Goal: Information Seeking & Learning: Learn about a topic

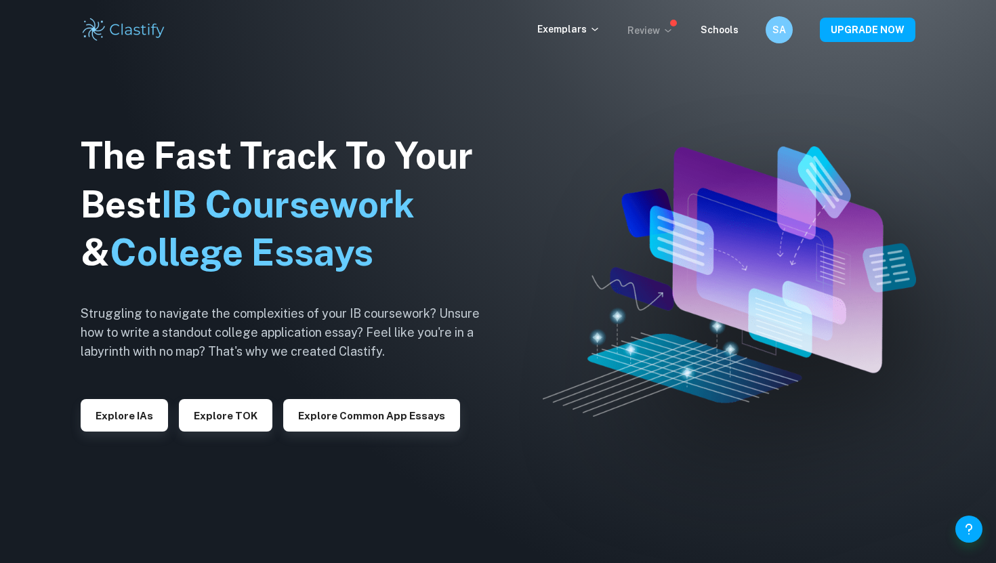
click at [657, 24] on p "Review" at bounding box center [651, 30] width 46 height 15
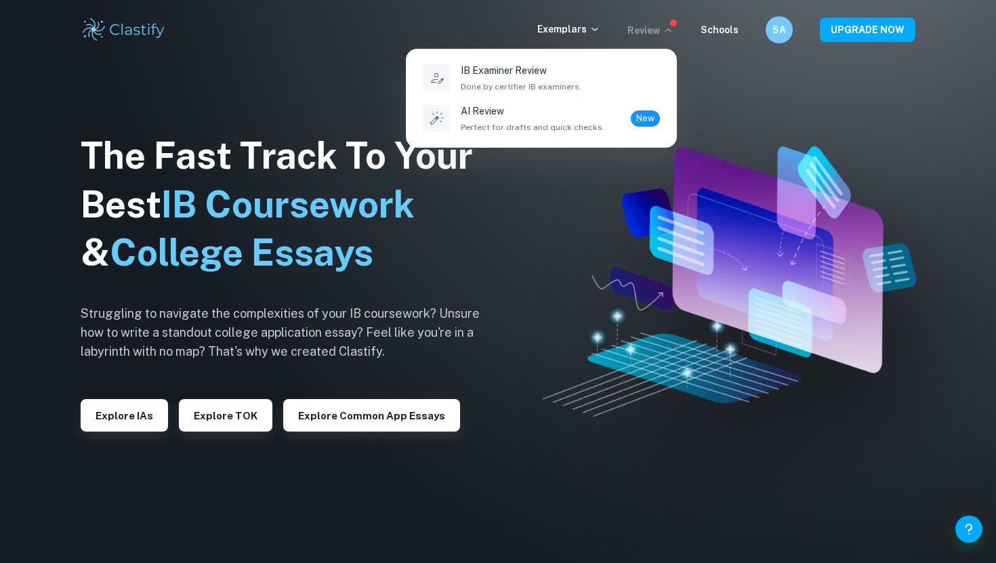
click at [585, 31] on div at bounding box center [498, 281] width 996 height 563
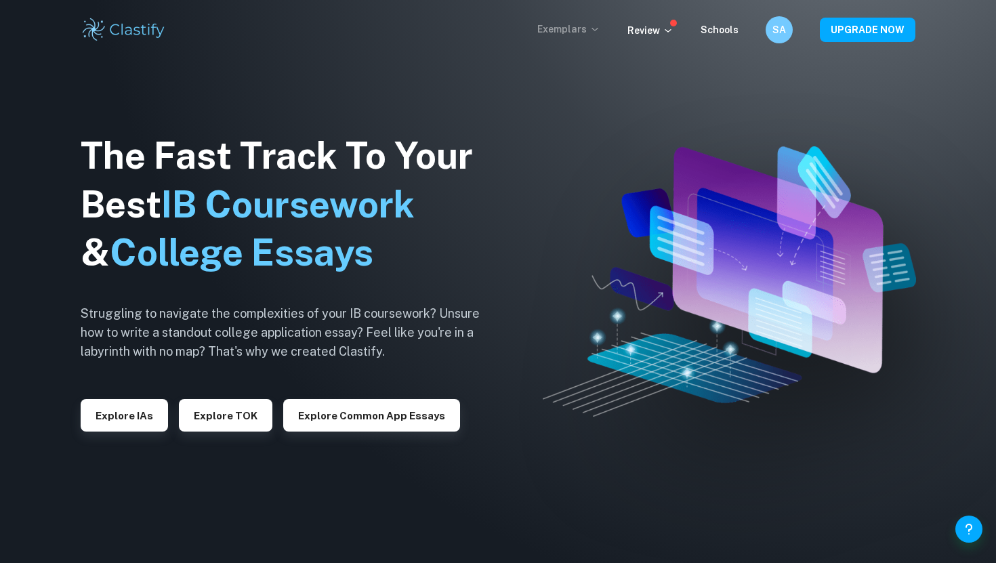
click at [577, 23] on p "Exemplars" at bounding box center [568, 29] width 63 height 15
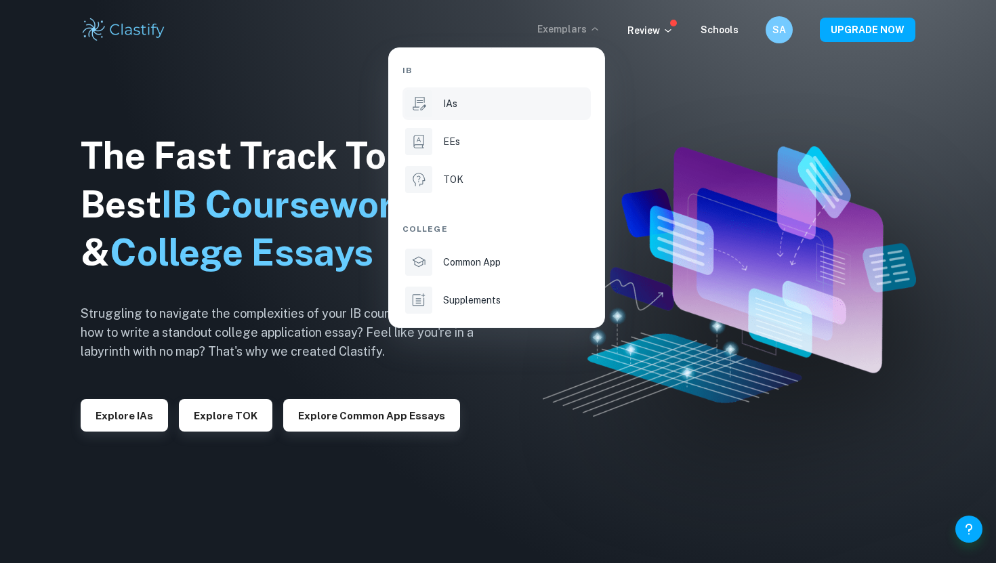
click at [461, 109] on div "IAs" at bounding box center [515, 103] width 145 height 15
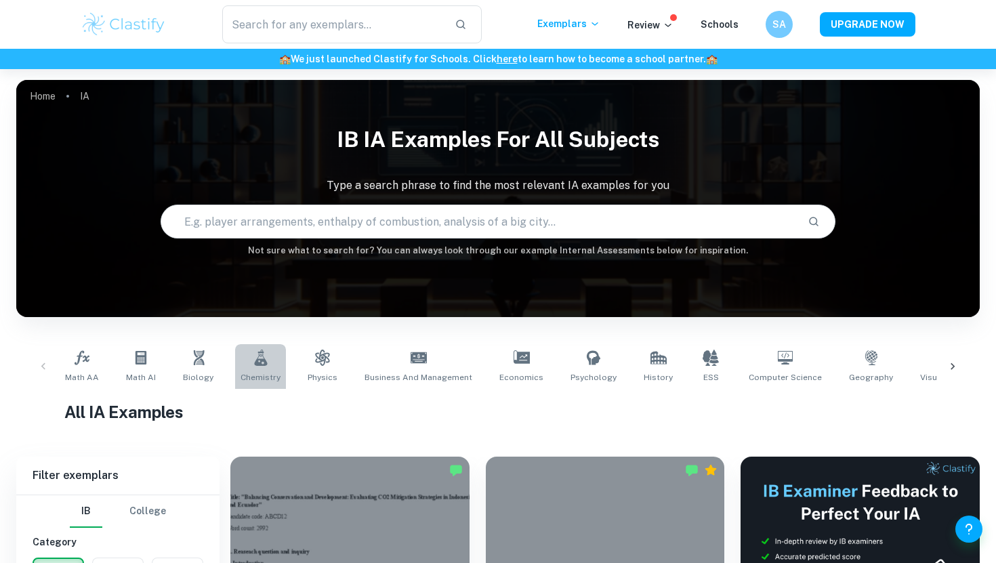
click at [254, 361] on icon at bounding box center [260, 358] width 13 height 16
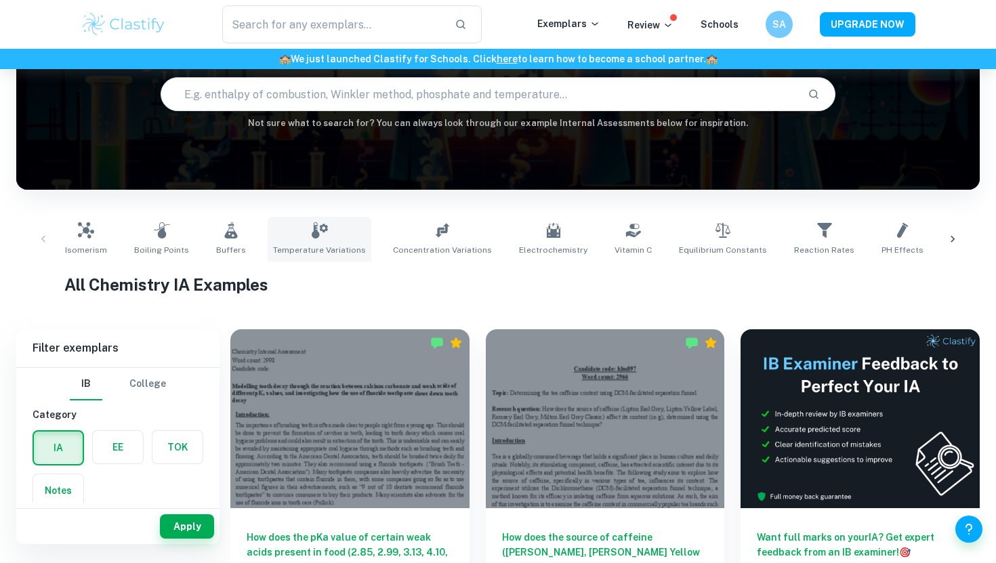
scroll to position [148, 0]
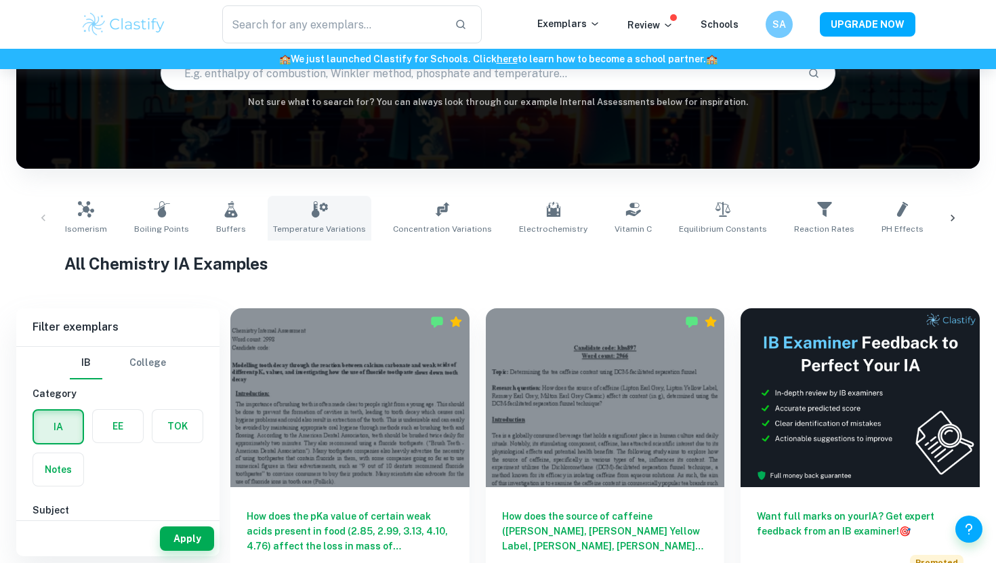
click at [326, 228] on span "Temperature Variations" at bounding box center [319, 229] width 93 height 12
type input "Temperature Variations"
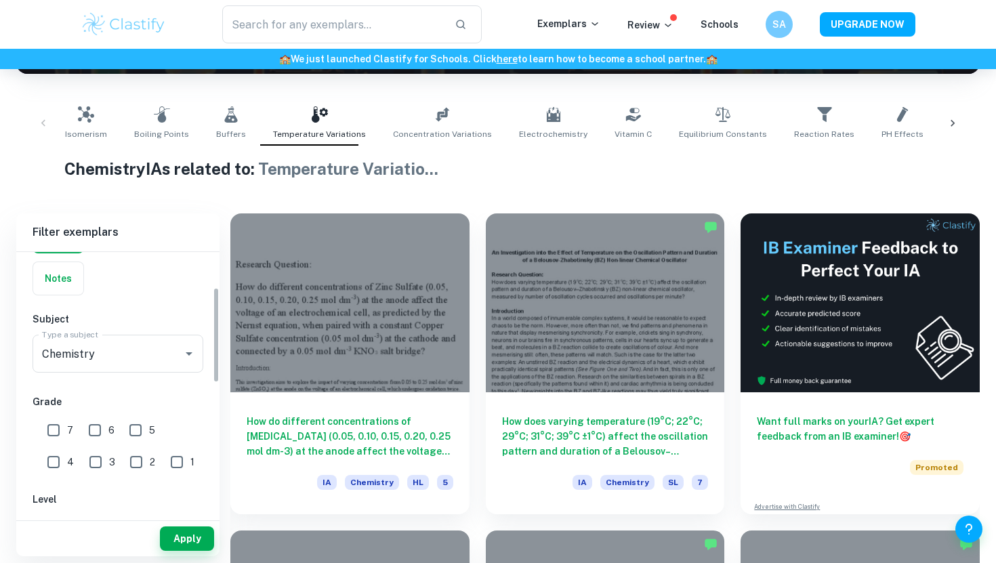
scroll to position [114, 0]
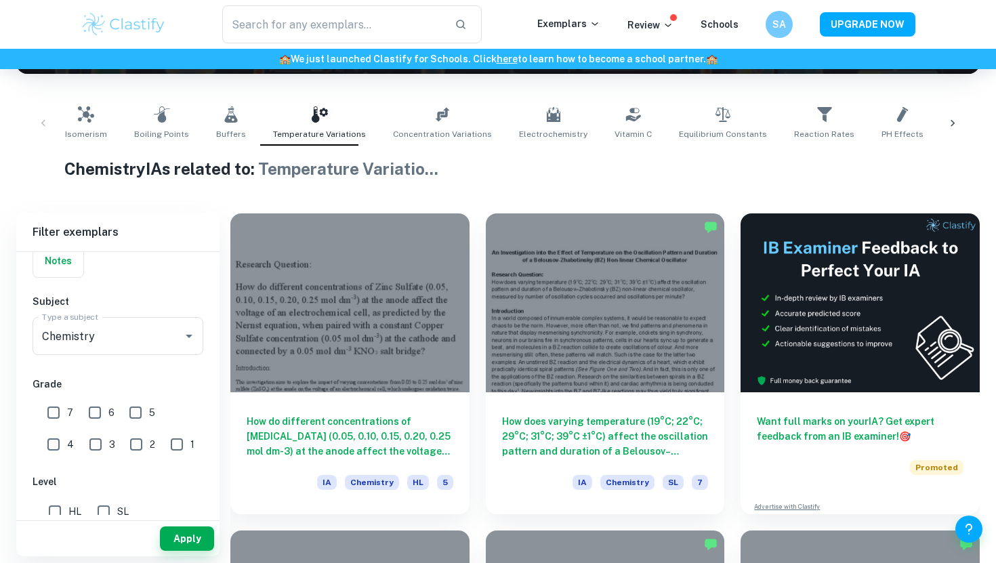
click at [56, 415] on input "7" at bounding box center [53, 412] width 27 height 27
checkbox input "true"
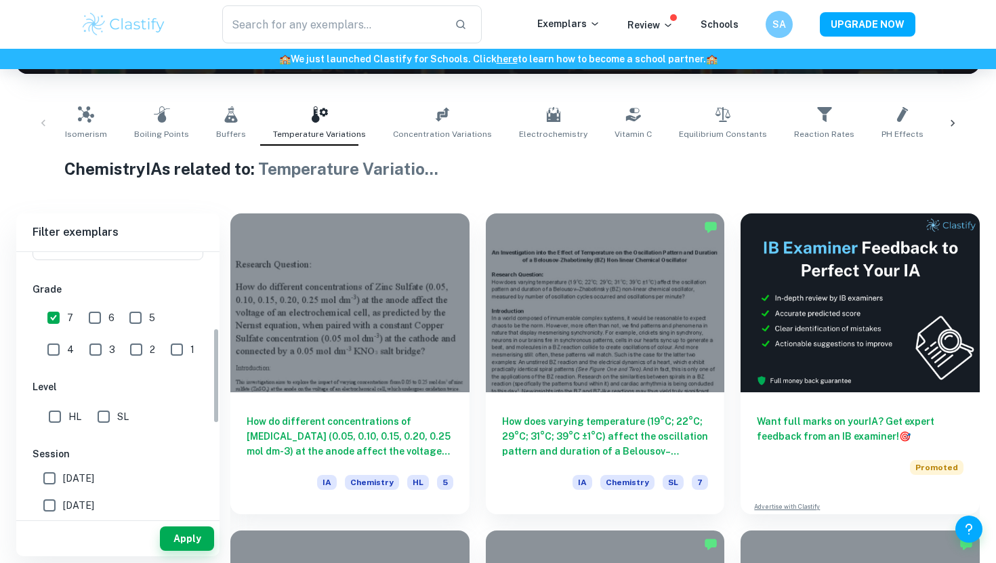
click at [62, 409] on input "HL" at bounding box center [54, 416] width 27 height 27
checkbox input "true"
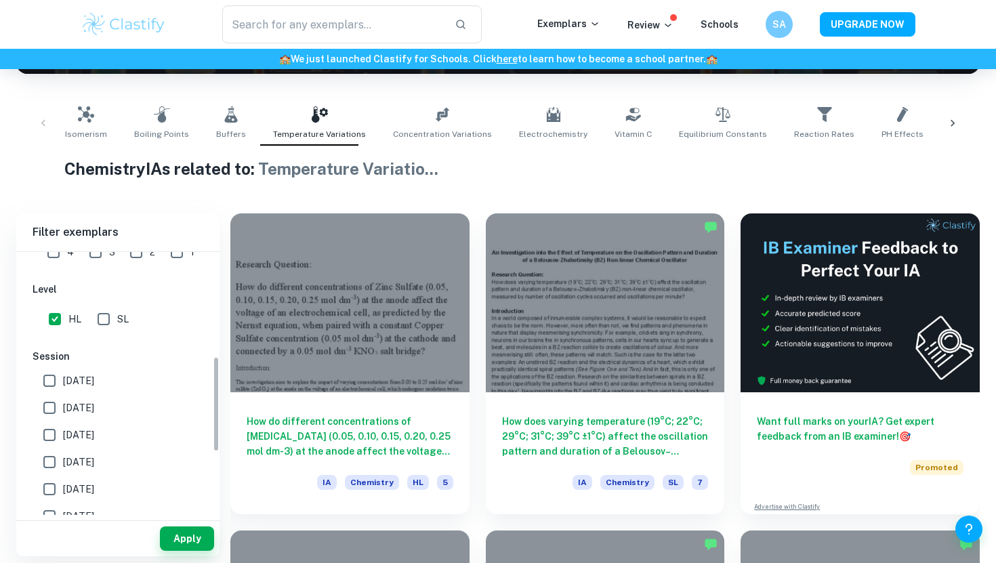
scroll to position [326, 0]
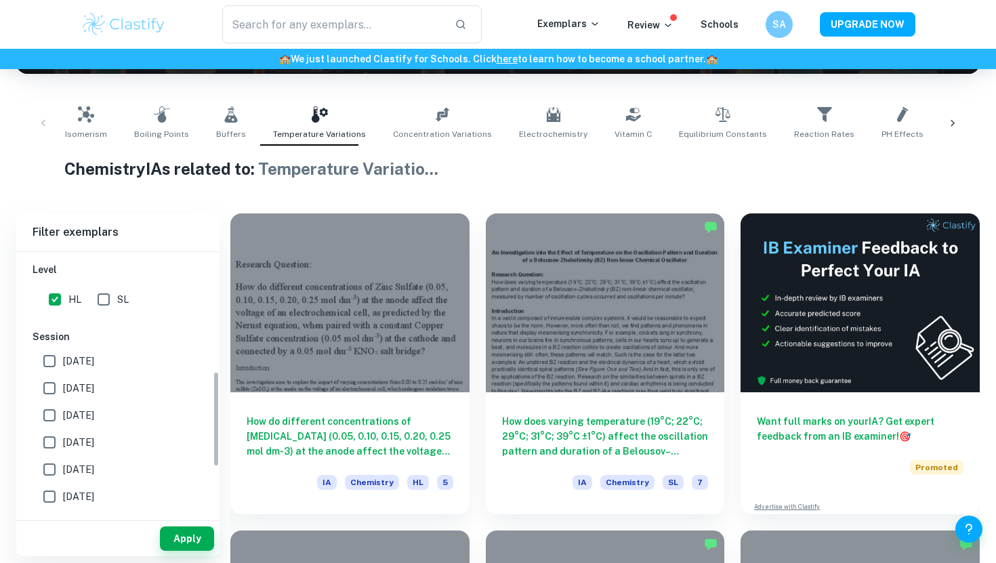
click at [50, 359] on input "[DATE]" at bounding box center [49, 361] width 27 height 27
checkbox input "true"
click at [60, 386] on input "[DATE]" at bounding box center [49, 388] width 27 height 27
checkbox input "true"
click at [60, 354] on input "[DATE]" at bounding box center [49, 361] width 27 height 27
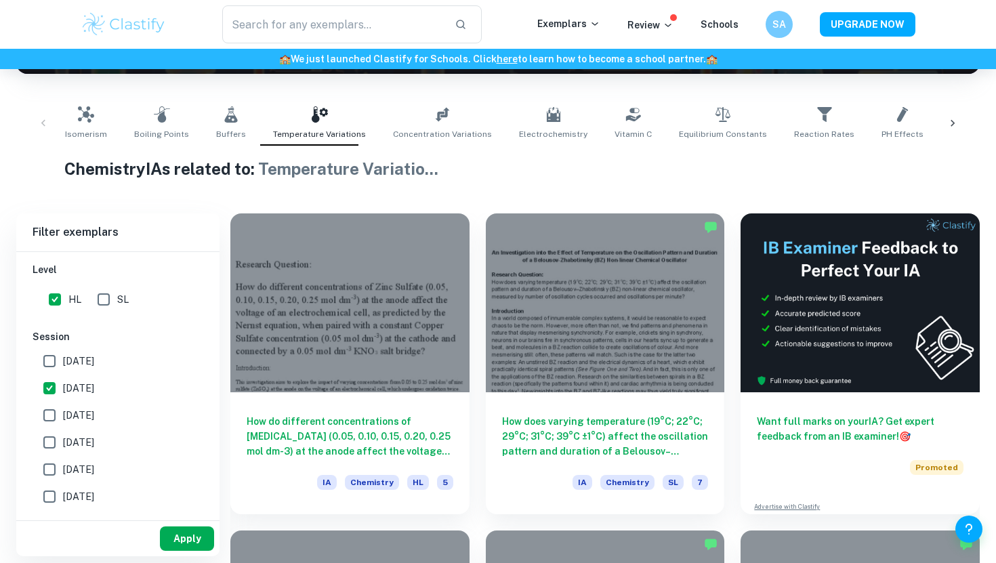
click at [182, 536] on button "Apply" at bounding box center [187, 539] width 54 height 24
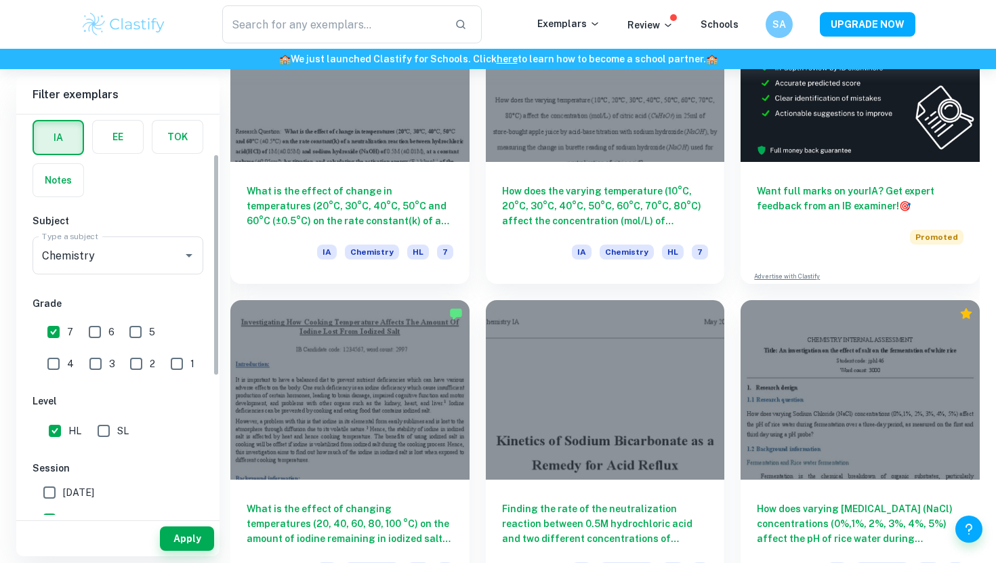
scroll to position [153, 0]
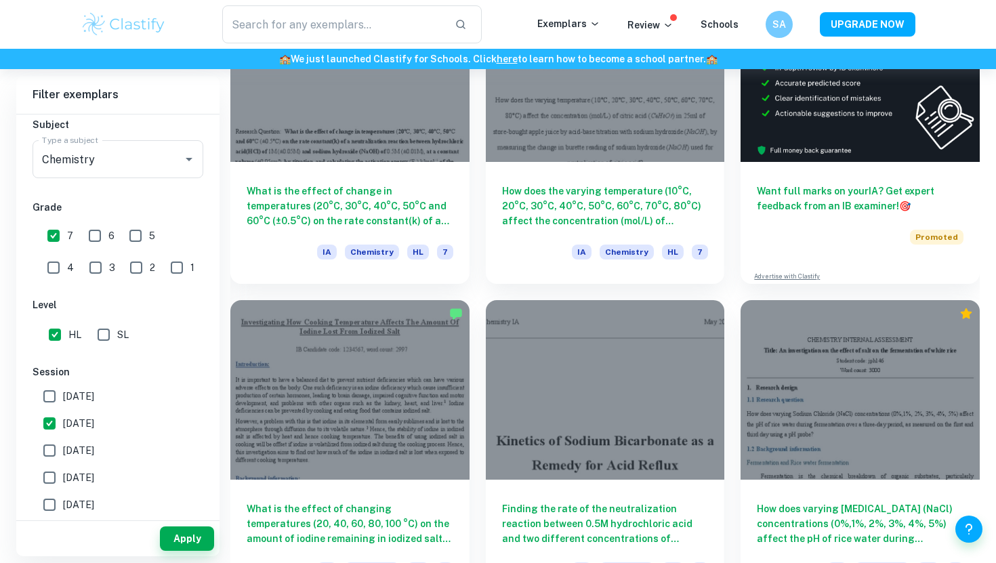
click at [70, 394] on span "[DATE]" at bounding box center [78, 396] width 31 height 15
click at [63, 394] on input "[DATE]" at bounding box center [49, 396] width 27 height 27
checkbox input "true"
click at [79, 430] on label "[DATE]" at bounding box center [114, 423] width 157 height 27
click at [63, 430] on input "[DATE]" at bounding box center [49, 423] width 27 height 27
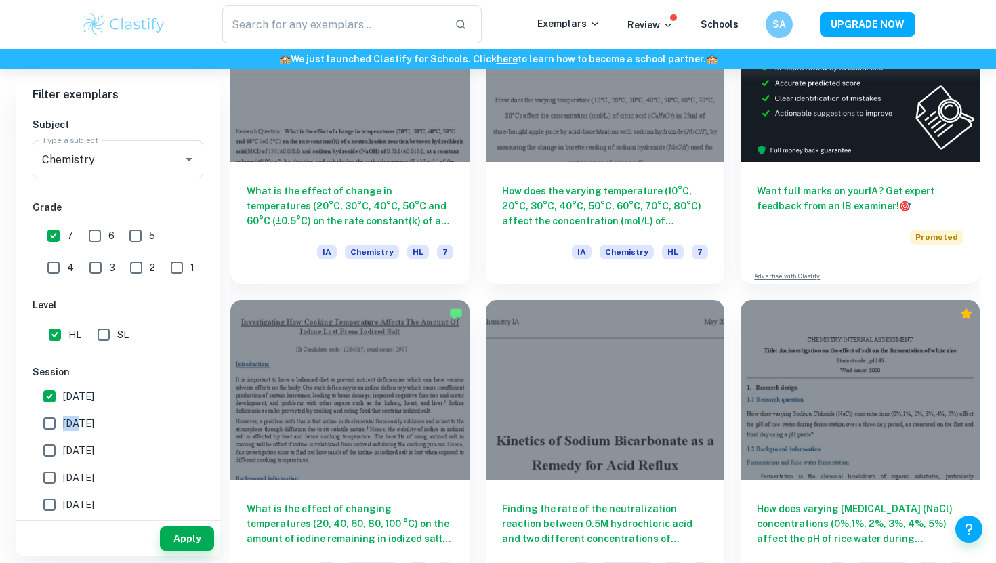
click at [79, 430] on span "[DATE]" at bounding box center [78, 423] width 31 height 15
click at [63, 430] on input "[DATE]" at bounding box center [49, 423] width 27 height 27
click at [117, 419] on label "[DATE]" at bounding box center [114, 423] width 157 height 27
click at [63, 419] on input "[DATE]" at bounding box center [49, 423] width 27 height 27
click at [117, 419] on label "[DATE]" at bounding box center [114, 423] width 157 height 27
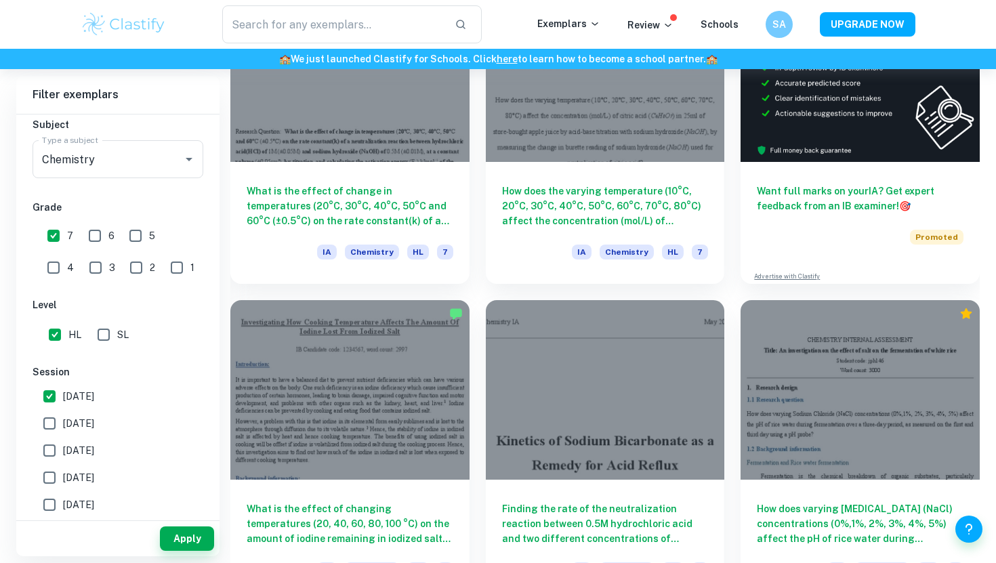
click at [63, 419] on input "[DATE]" at bounding box center [49, 423] width 27 height 27
click at [117, 419] on label "[DATE]" at bounding box center [114, 423] width 157 height 27
click at [63, 419] on input "[DATE]" at bounding box center [49, 423] width 27 height 27
click at [117, 419] on label "[DATE]" at bounding box center [114, 423] width 157 height 27
click at [63, 419] on input "[DATE]" at bounding box center [49, 423] width 27 height 27
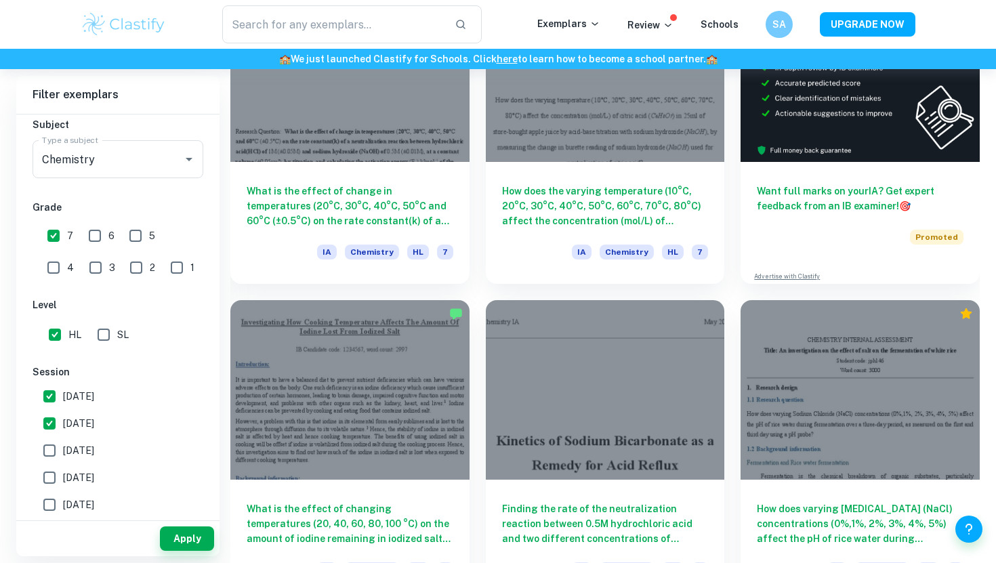
click at [142, 427] on label "[DATE]" at bounding box center [114, 423] width 157 height 27
click at [63, 427] on input "[DATE]" at bounding box center [49, 423] width 27 height 27
click at [142, 427] on label "[DATE]" at bounding box center [114, 423] width 157 height 27
click at [63, 427] on input "[DATE]" at bounding box center [49, 423] width 27 height 27
checkbox input "true"
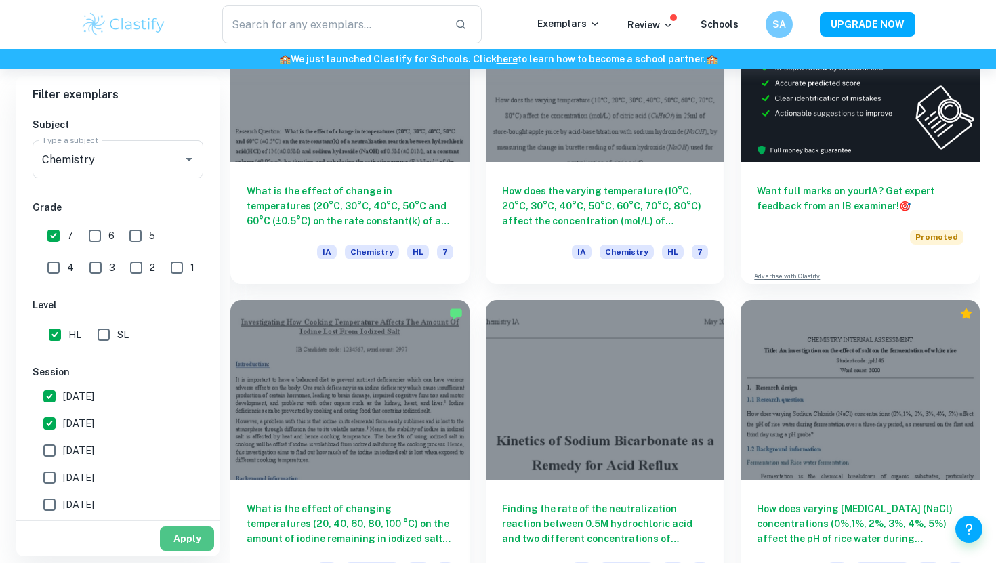
click at [170, 546] on button "Apply" at bounding box center [187, 539] width 54 height 24
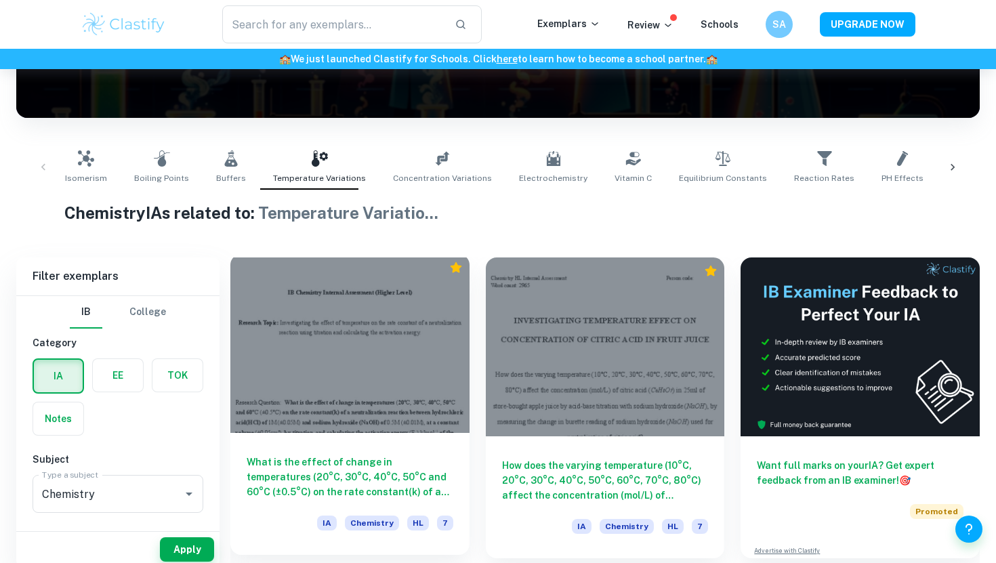
scroll to position [213, 0]
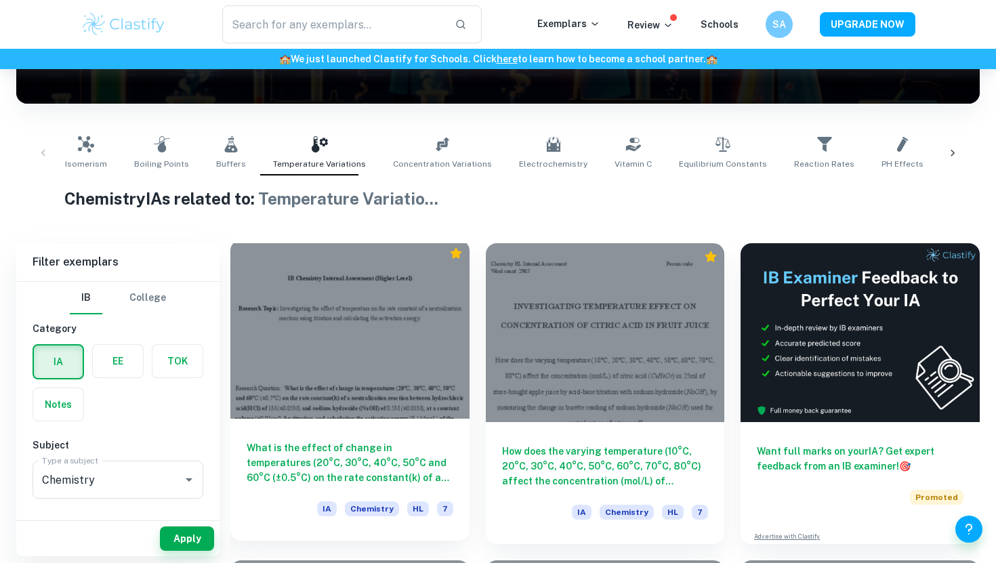
click at [346, 304] on div at bounding box center [349, 329] width 239 height 179
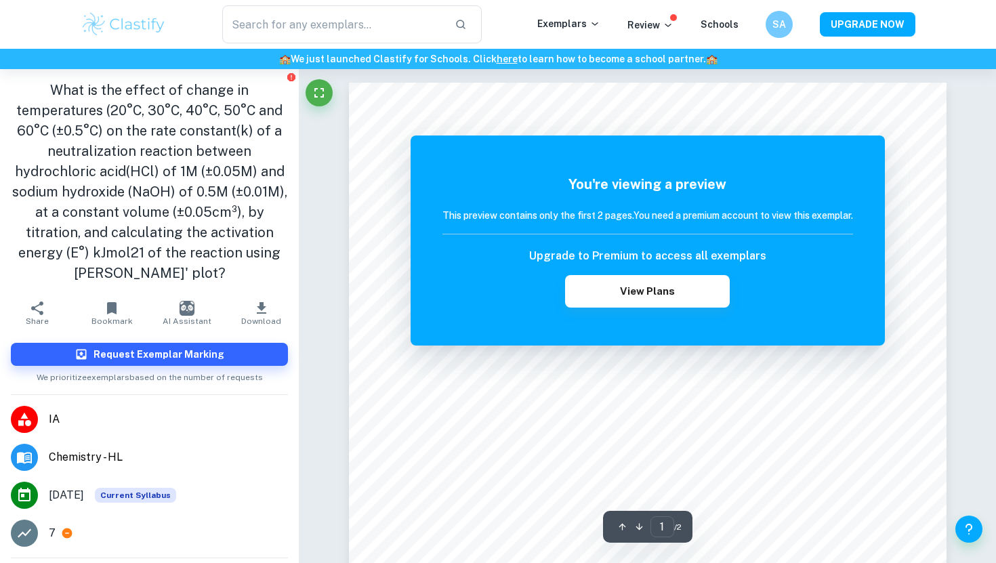
click at [413, 256] on div "You're viewing a preview This preview contains only the first 2 pages. You need…" at bounding box center [648, 241] width 474 height 210
